Goal: Transaction & Acquisition: Obtain resource

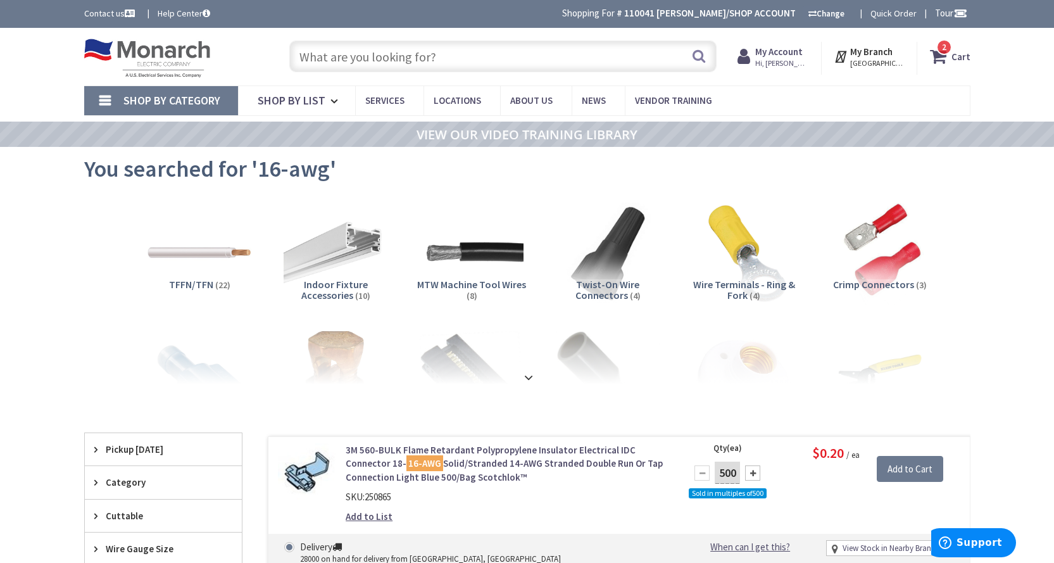
click at [386, 58] on input "text" at bounding box center [502, 57] width 427 height 32
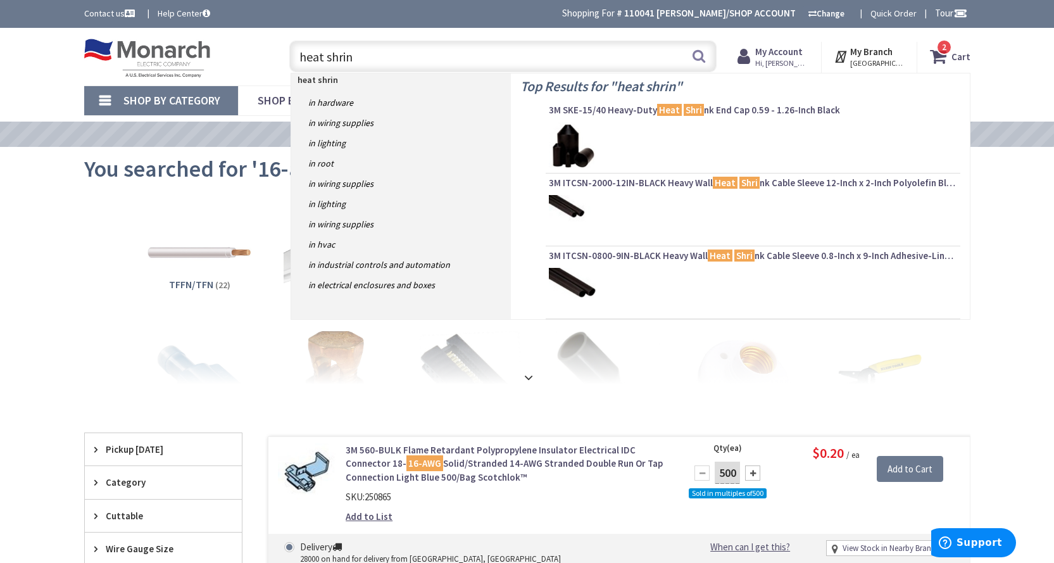
type input "heat shrink"
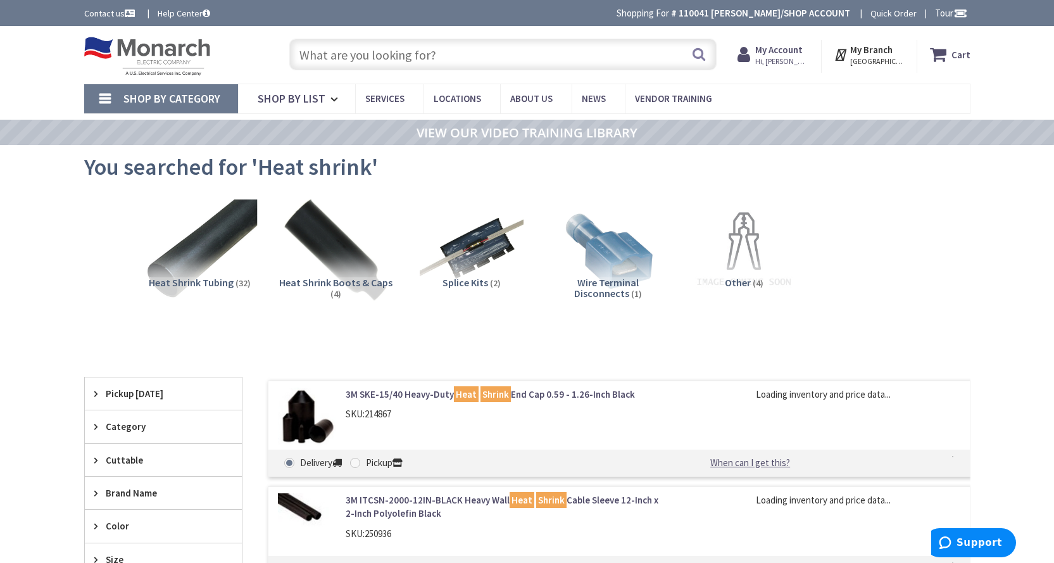
click at [205, 230] on img at bounding box center [199, 250] width 115 height 115
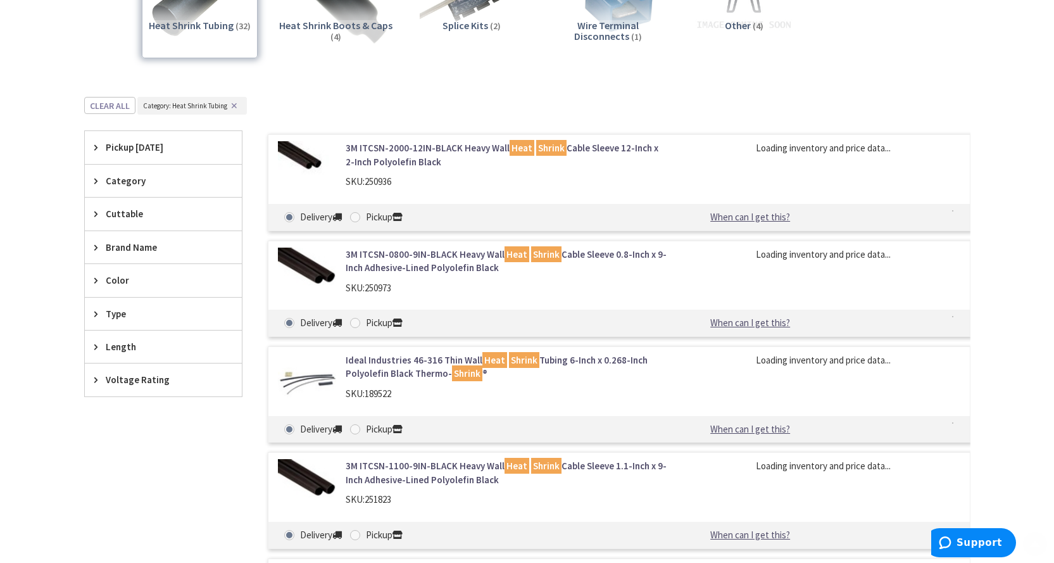
scroll to position [354, 0]
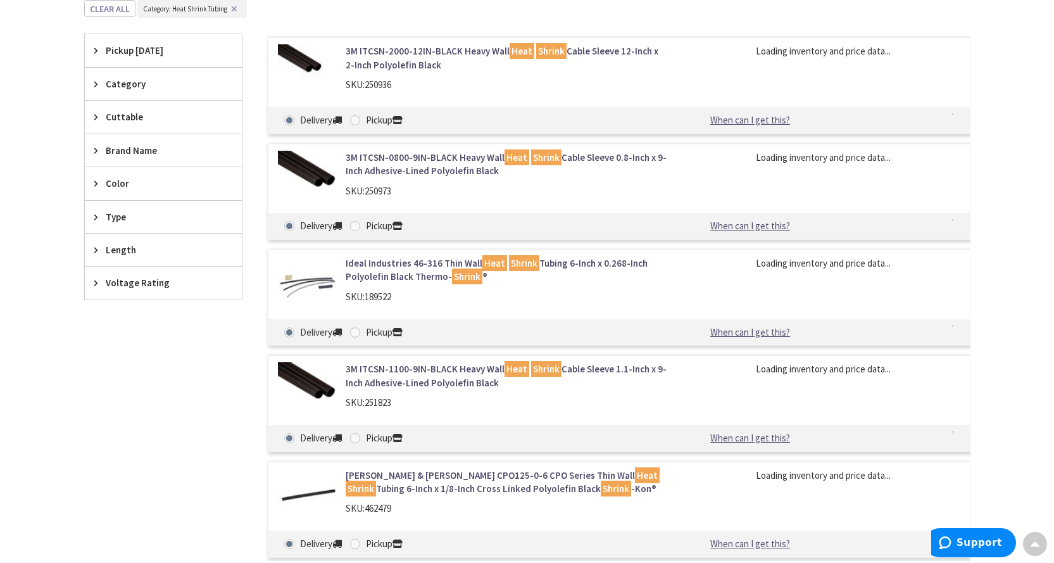
type input "[STREET_ADDRESS]"
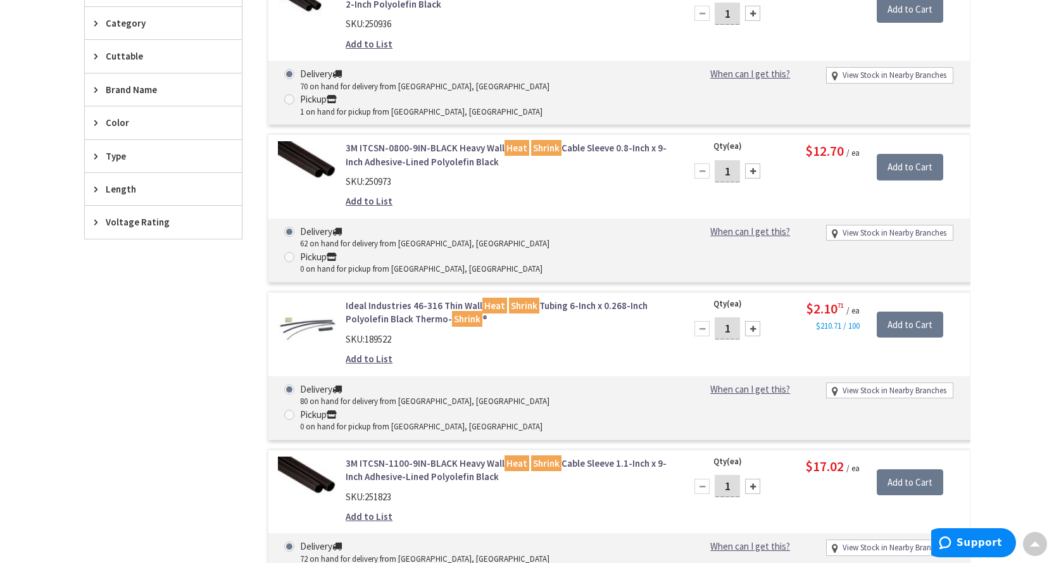
scroll to position [356, 0]
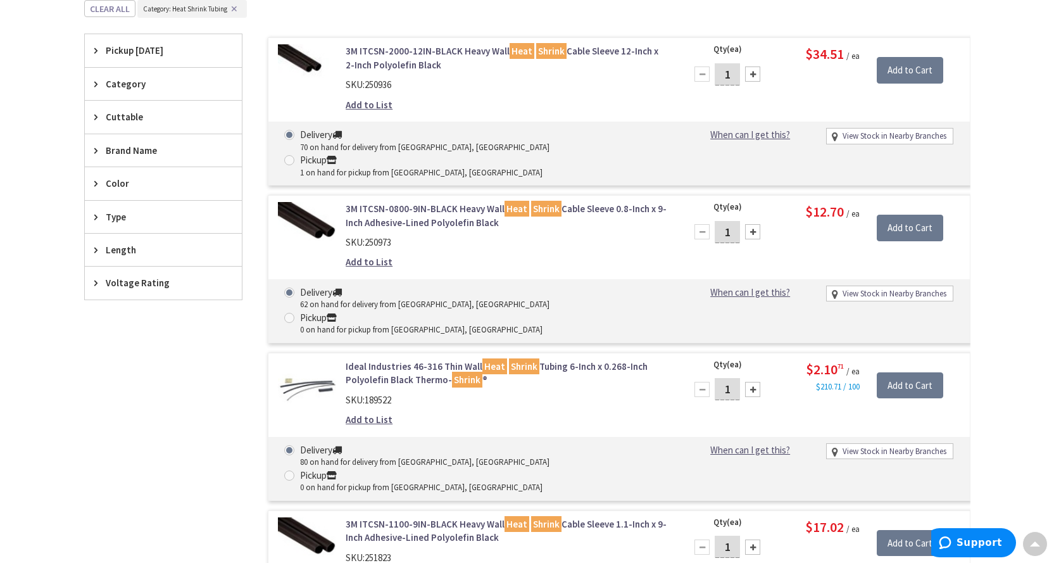
click at [116, 279] on span "Voltage Rating" at bounding box center [157, 282] width 103 height 13
click at [257, 263] on div "3M ITCSN-2000-12IN-BLACK Heavy Wall Heat Shrink Cable Sleeve 12-Inch x 2-Inch P…" at bounding box center [606, 427] width 728 height 787
click at [113, 217] on span "Type" at bounding box center [157, 216] width 103 height 13
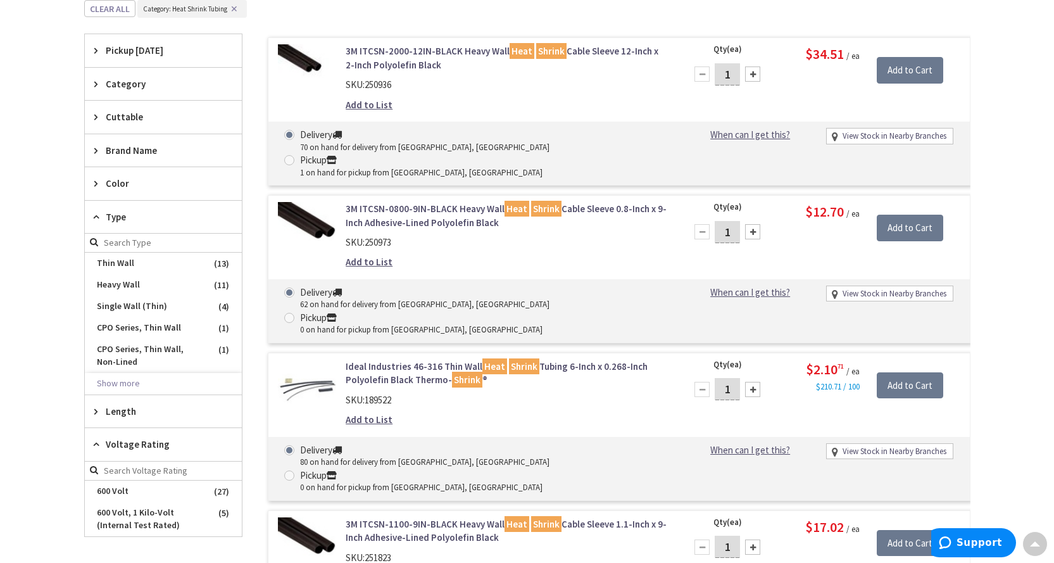
click at [71, 200] on main "You searched for 'Heat shrink' View Subcategories Heat Shrink Tubing (32) Heat …" at bounding box center [527, 320] width 949 height 1059
click at [112, 182] on span "Color" at bounding box center [157, 183] width 103 height 13
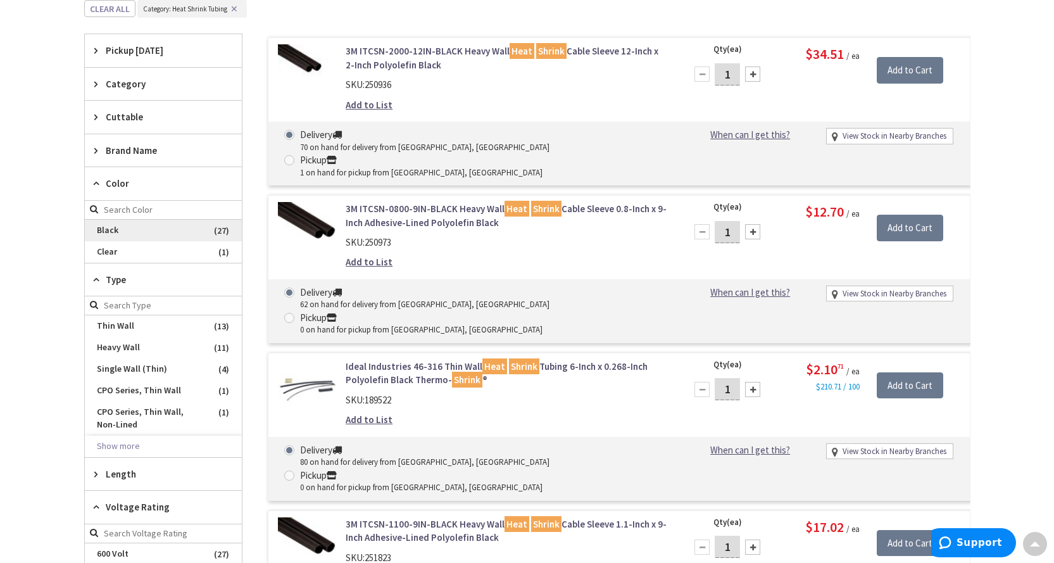
click at [117, 233] on span "Black" at bounding box center [163, 231] width 157 height 22
click at [72, 224] on main "You searched for 'Heat shrink' View Subcategories Heat Shrink Tubing (27) Heat …" at bounding box center [527, 320] width 949 height 1059
click at [125, 114] on span "Cuttable" at bounding box center [157, 116] width 103 height 13
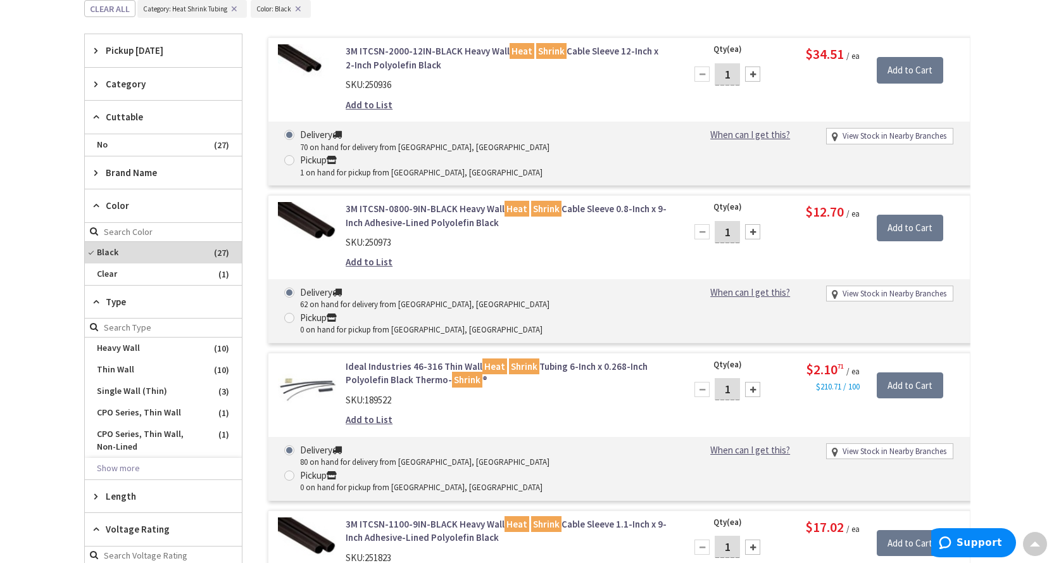
click at [61, 173] on main "You searched for 'Heat shrink' View Subcategories Heat Shrink Tubing (27) Heat …" at bounding box center [527, 320] width 949 height 1059
click at [301, 56] on img at bounding box center [307, 73] width 59 height 59
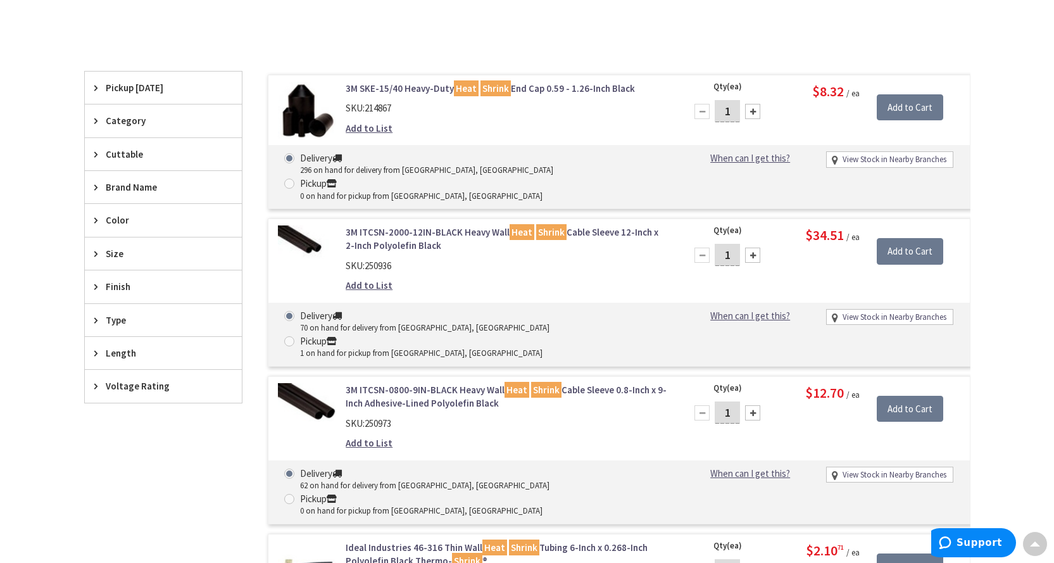
scroll to position [343, 0]
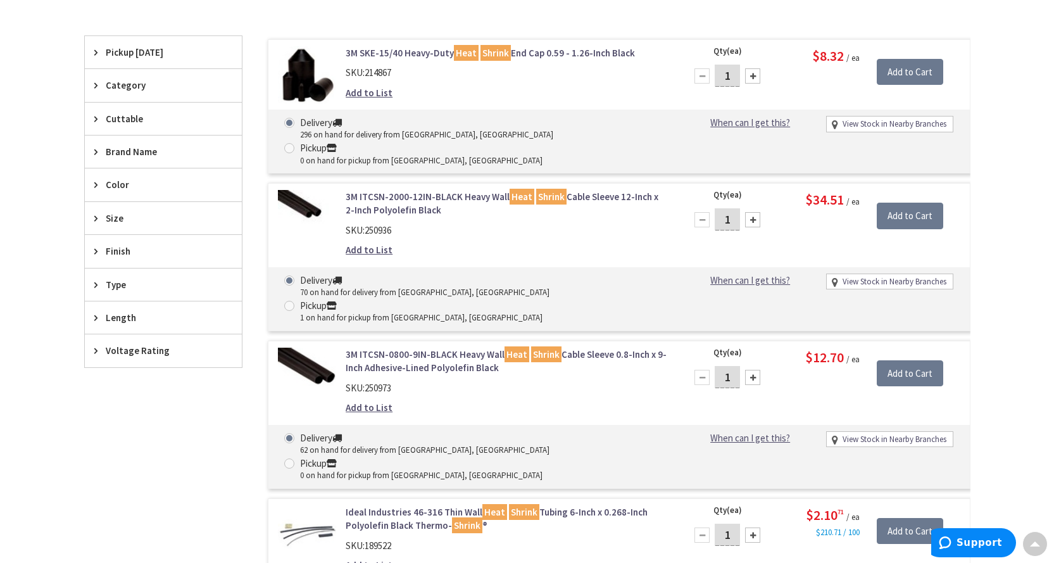
click at [110, 216] on span "Size" at bounding box center [157, 217] width 103 height 13
click at [71, 287] on main "You searched for 'Heat shrink' View Subcategories Heat Shrink Tubing (32) Heat …" at bounding box center [527, 321] width 949 height 1034
click at [123, 246] on input "search" at bounding box center [163, 244] width 157 height 19
click at [643, 401] on div "Add to List" at bounding box center [507, 407] width 322 height 13
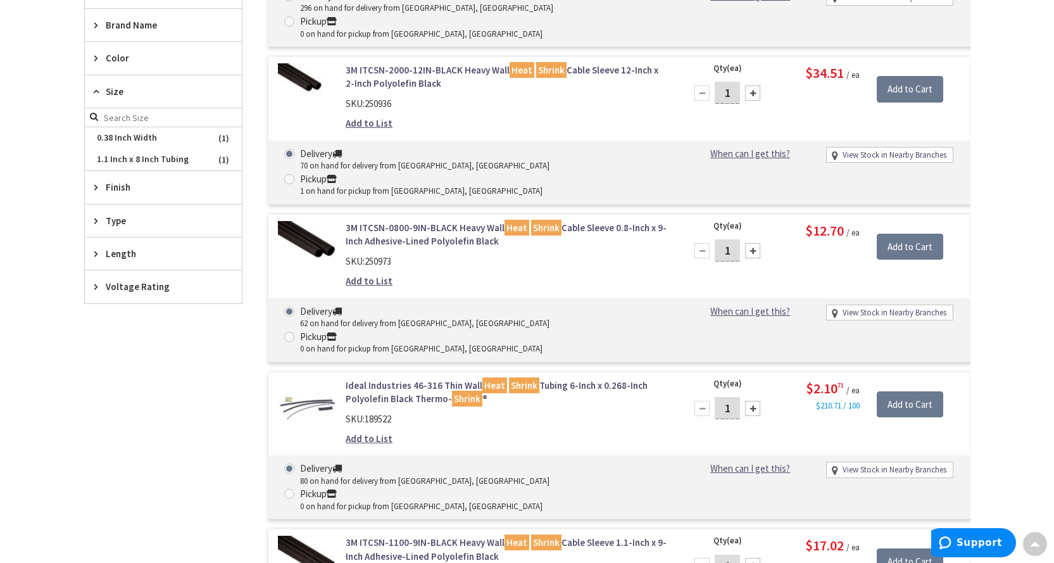
scroll to position [533, 0]
